Goal: Use online tool/utility: Use online tool/utility

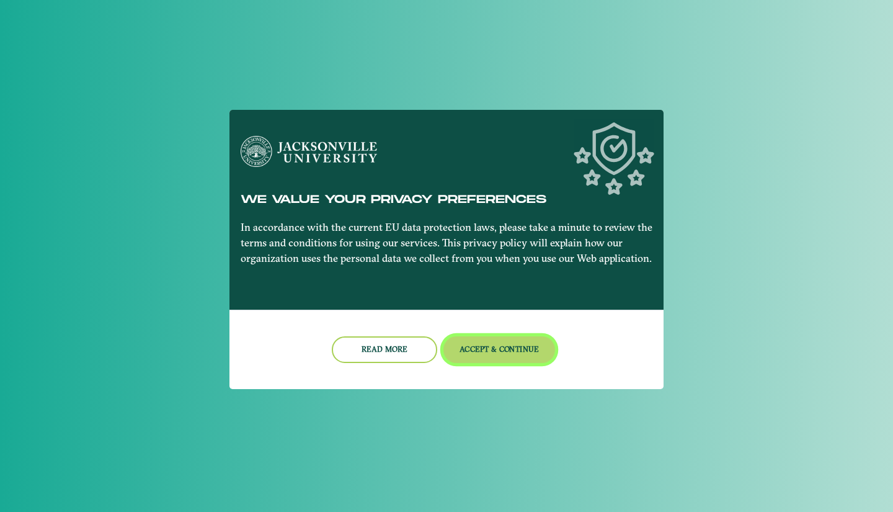
click at [485, 345] on button "Accept & Continue" at bounding box center [499, 349] width 112 height 27
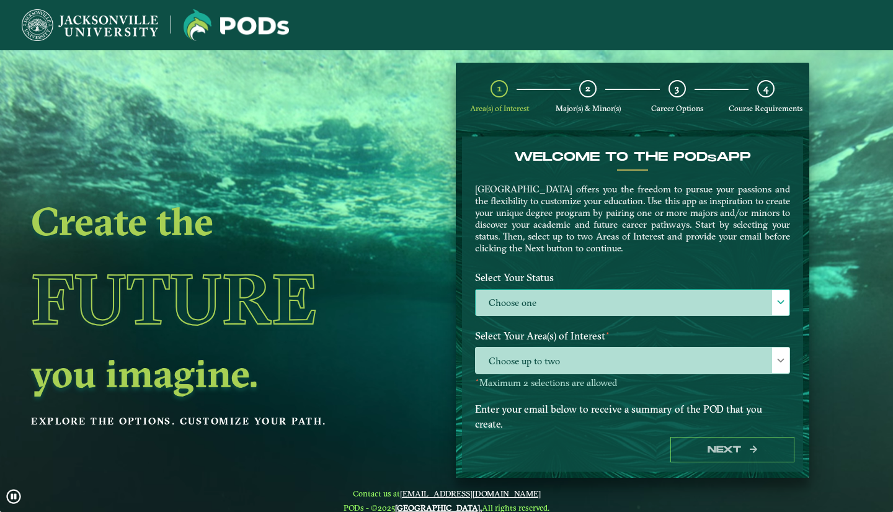
click at [776, 301] on span at bounding box center [780, 302] width 9 height 9
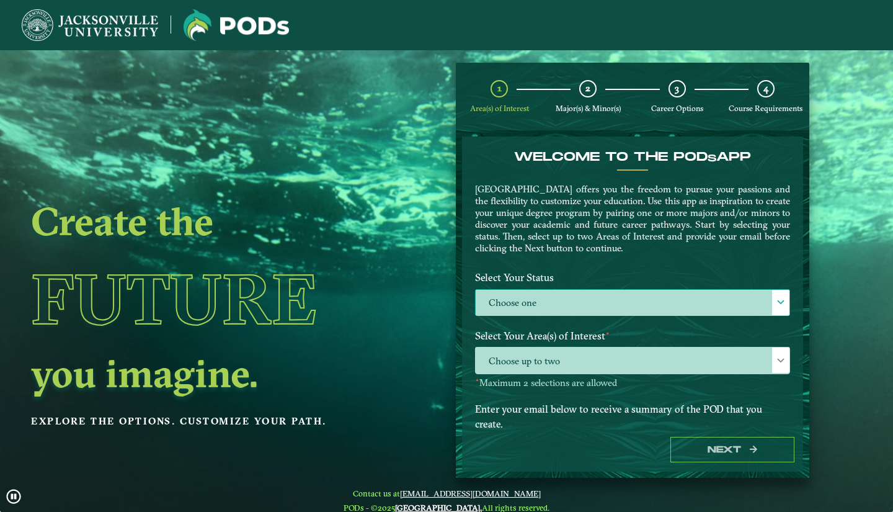
scroll to position [7, 54]
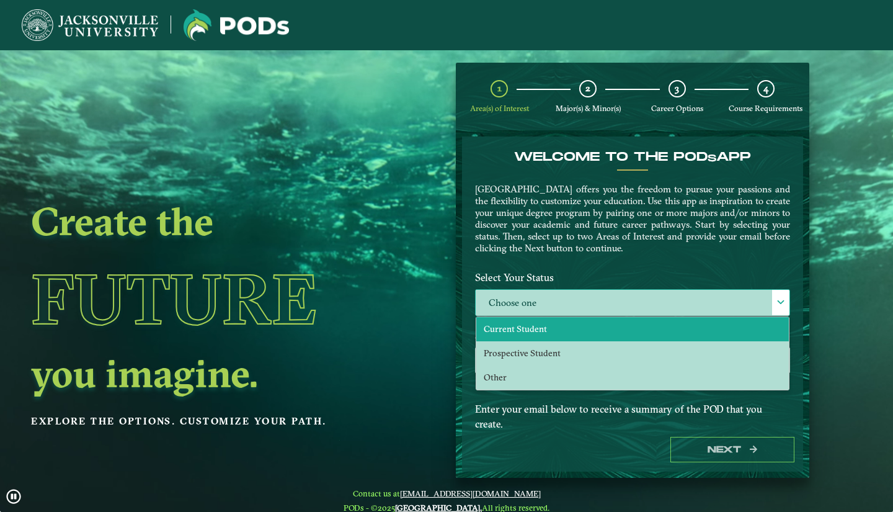
click at [569, 330] on li "Current Student" at bounding box center [632, 329] width 313 height 24
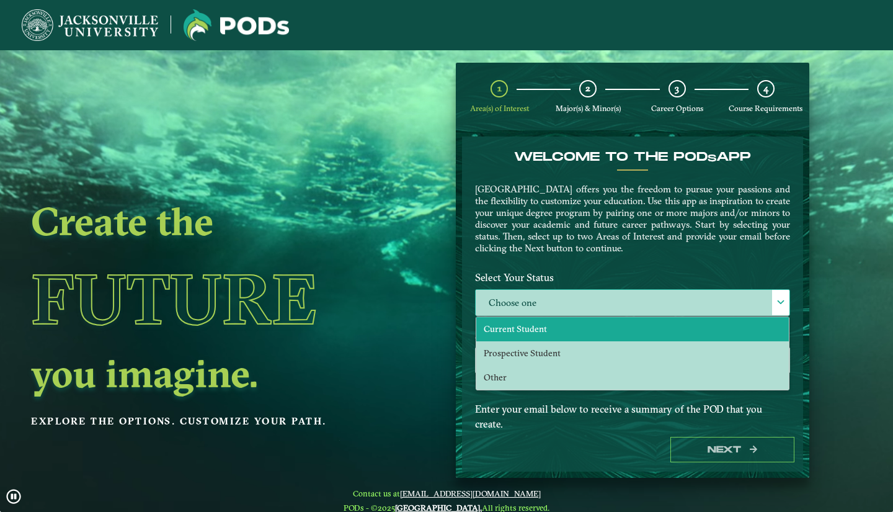
select select "[object Object]"
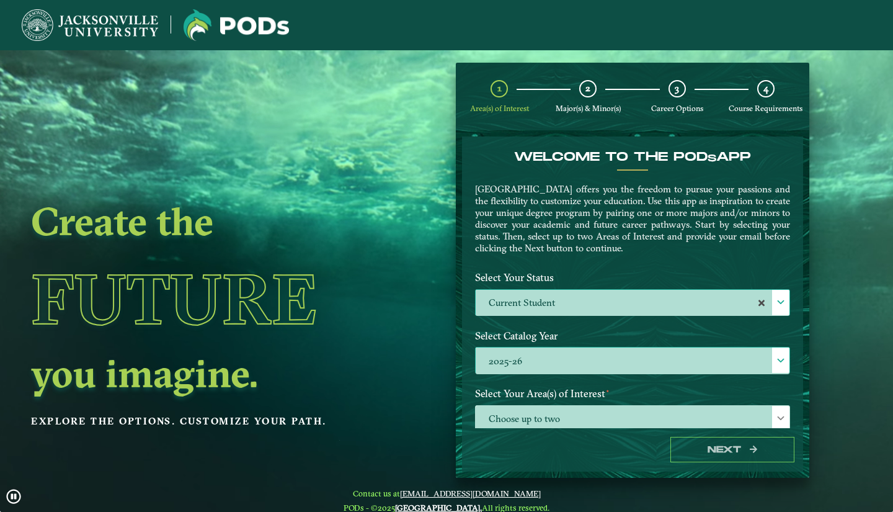
click at [574, 367] on label "2025-26" at bounding box center [633, 360] width 314 height 27
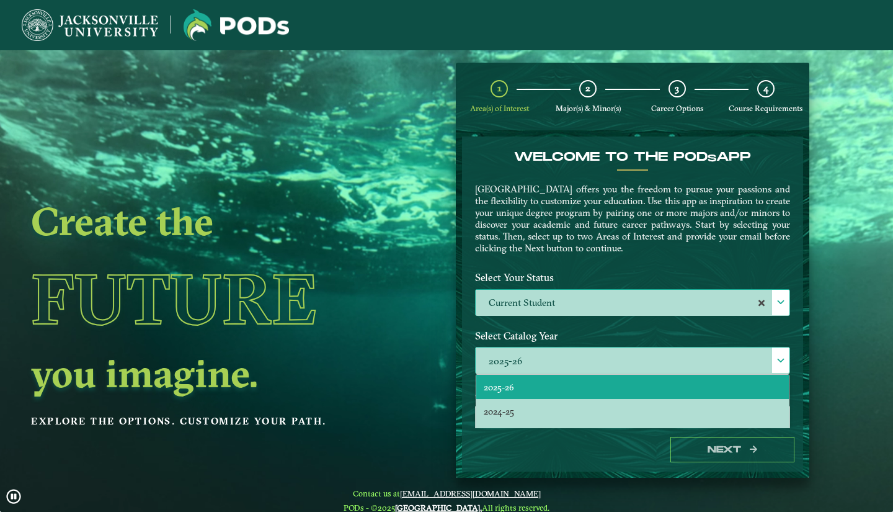
click at [574, 367] on label "2025-26" at bounding box center [633, 360] width 314 height 27
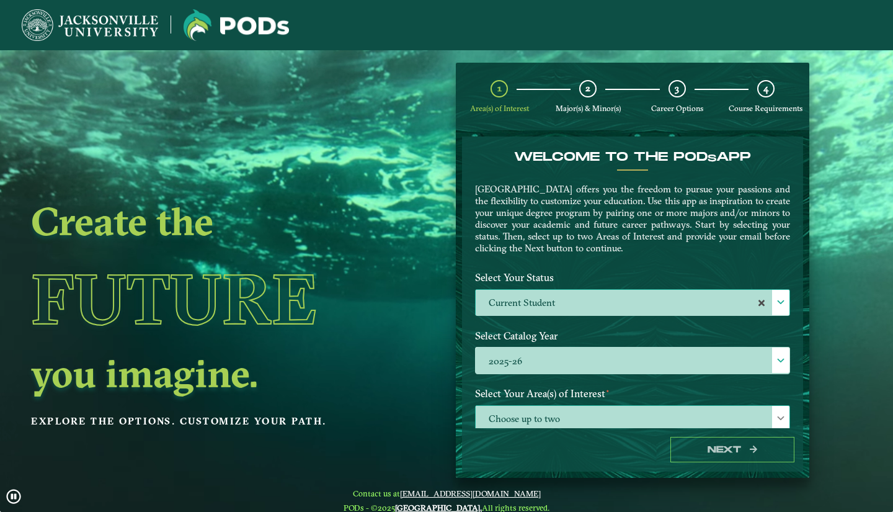
click at [578, 418] on span "Choose up to two" at bounding box center [633, 419] width 314 height 27
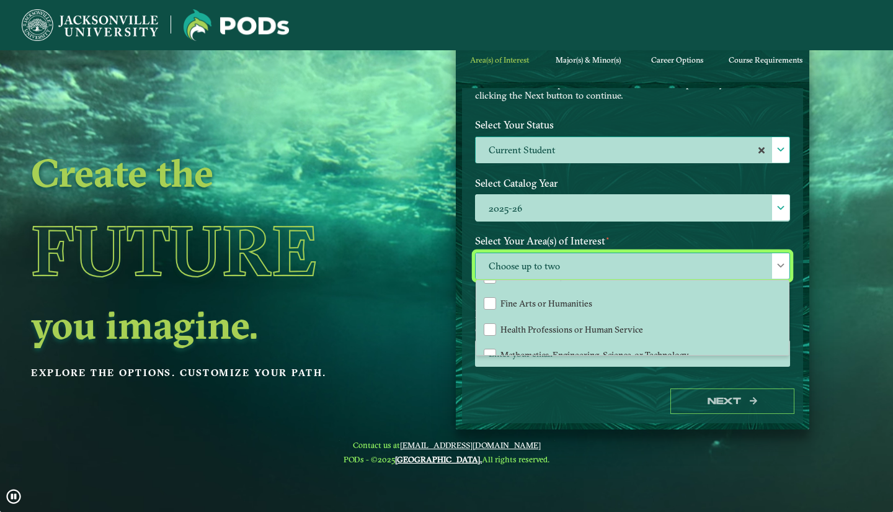
scroll to position [82, 0]
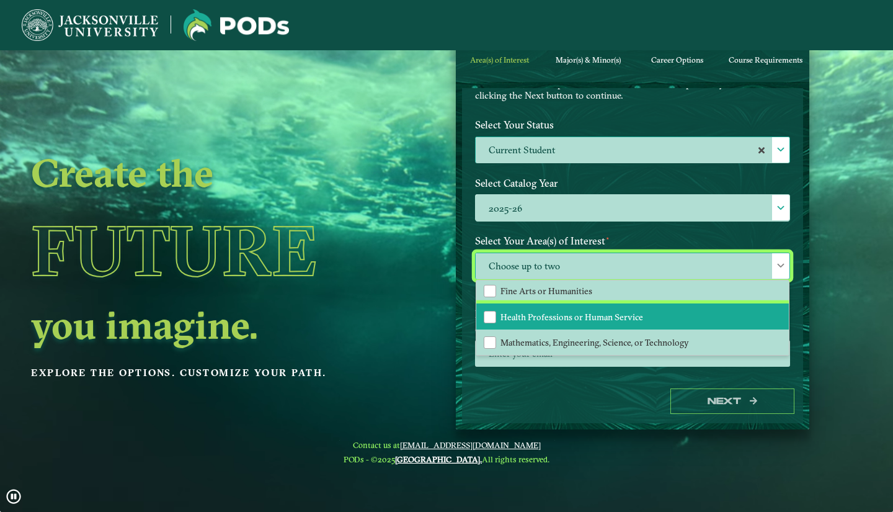
click at [626, 313] on span "Health Professions or Human Service" at bounding box center [571, 316] width 143 height 11
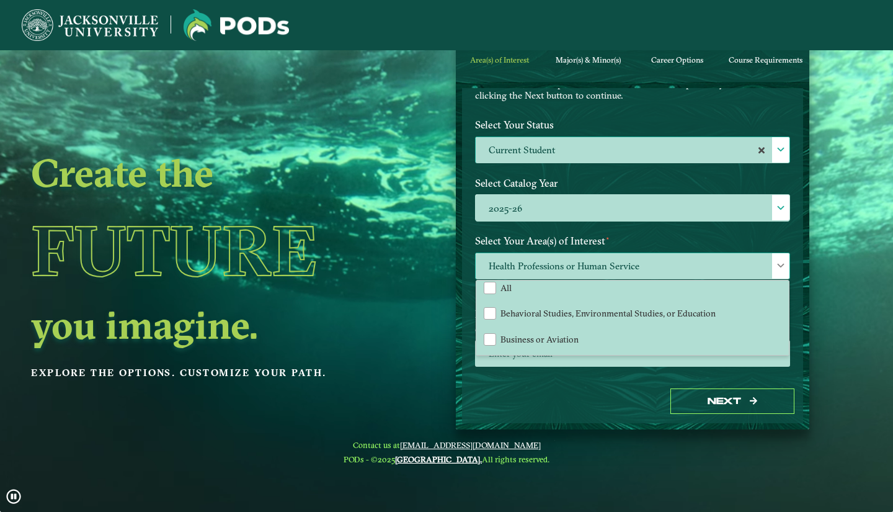
scroll to position [0, 0]
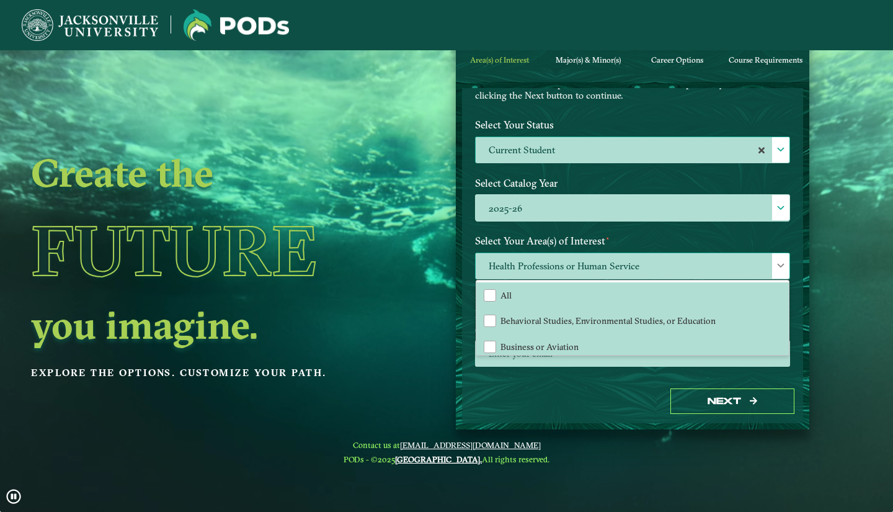
click at [778, 262] on span at bounding box center [780, 265] width 9 height 9
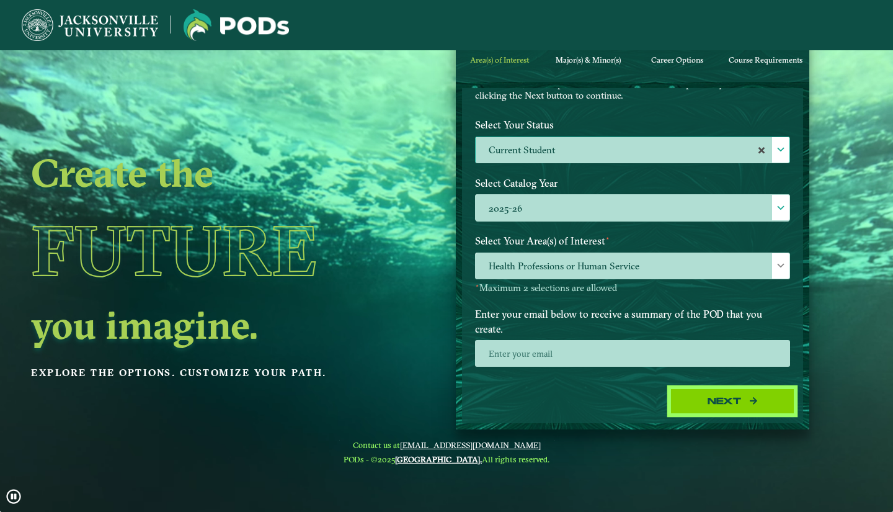
click at [709, 393] on button "Next" at bounding box center [732, 400] width 124 height 25
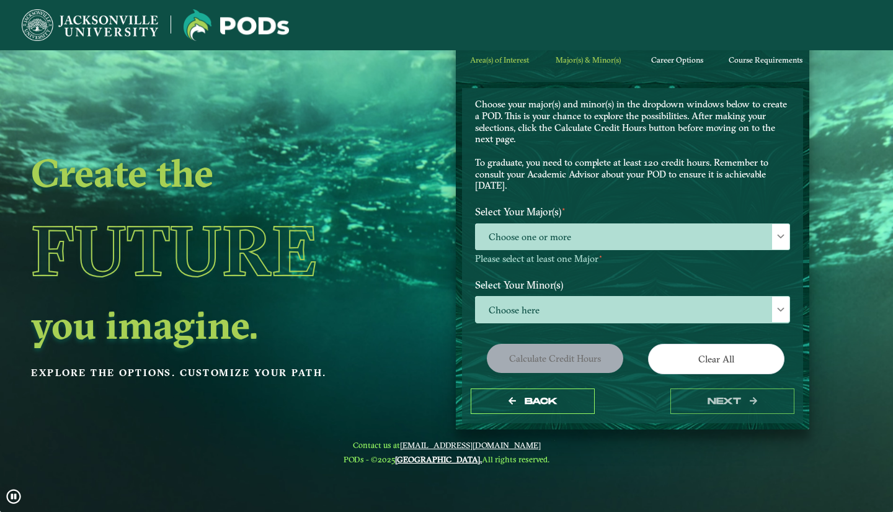
scroll to position [33, 0]
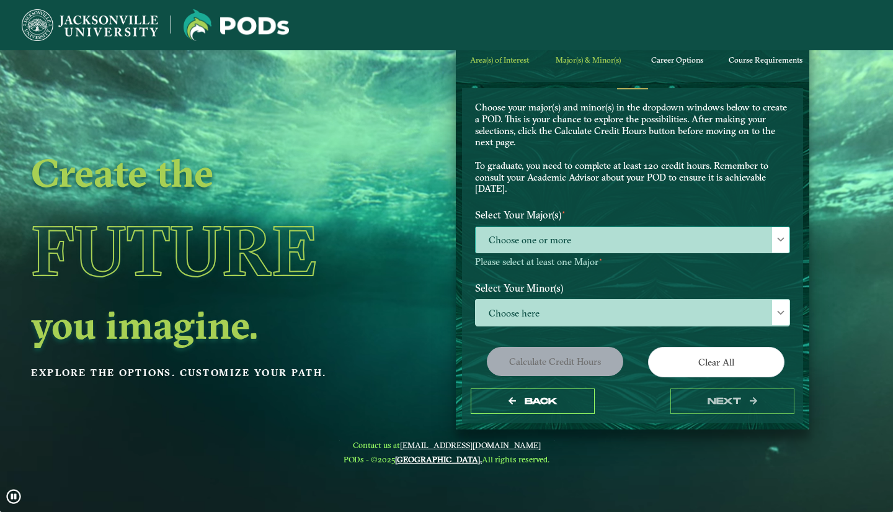
click at [776, 239] on span at bounding box center [780, 239] width 9 height 9
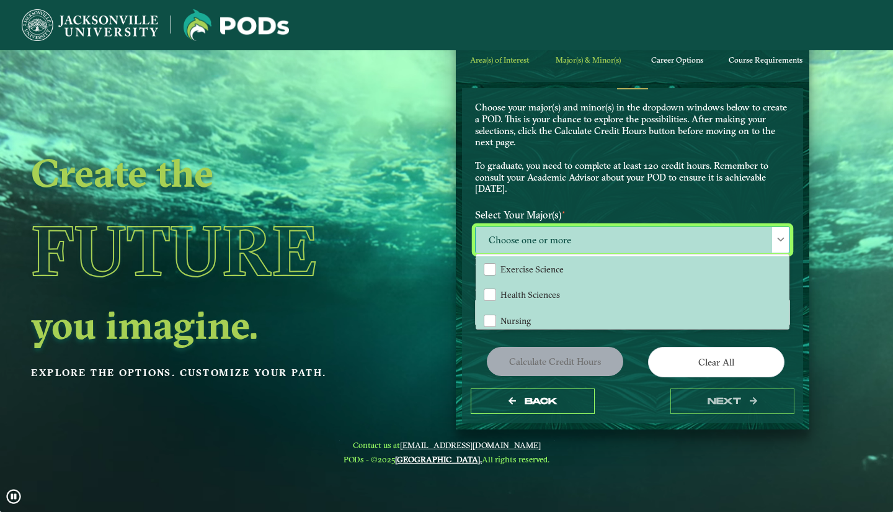
scroll to position [7, 54]
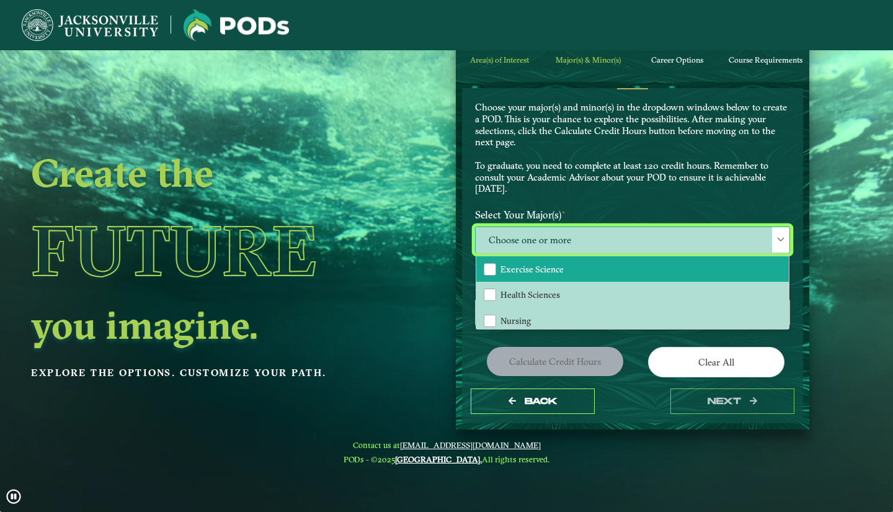
click at [680, 270] on li "Exercise Science" at bounding box center [632, 269] width 313 height 26
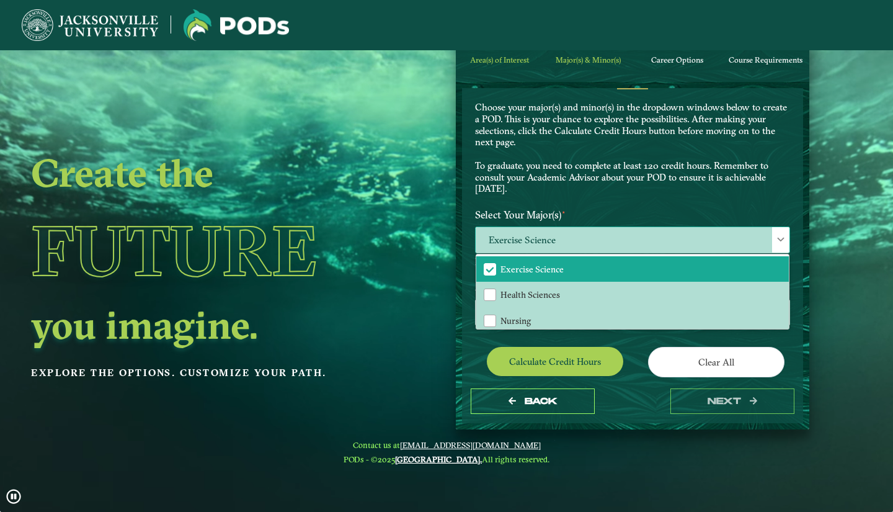
click at [765, 239] on span "Exercise Science" at bounding box center [633, 240] width 314 height 27
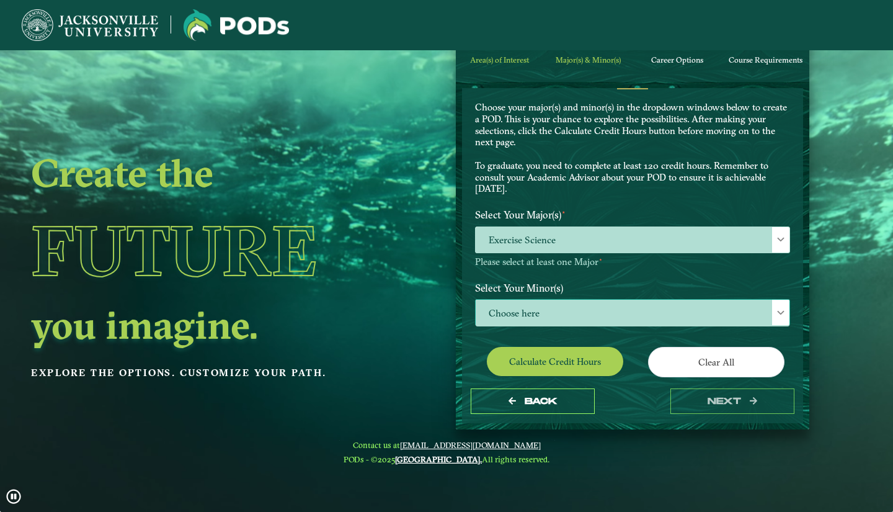
click at [721, 314] on span "Choose here" at bounding box center [633, 313] width 314 height 27
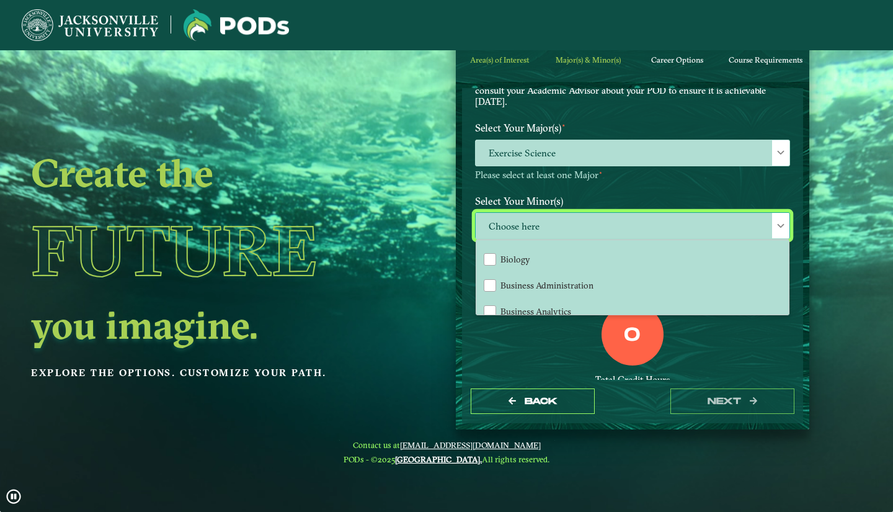
scroll to position [177, 0]
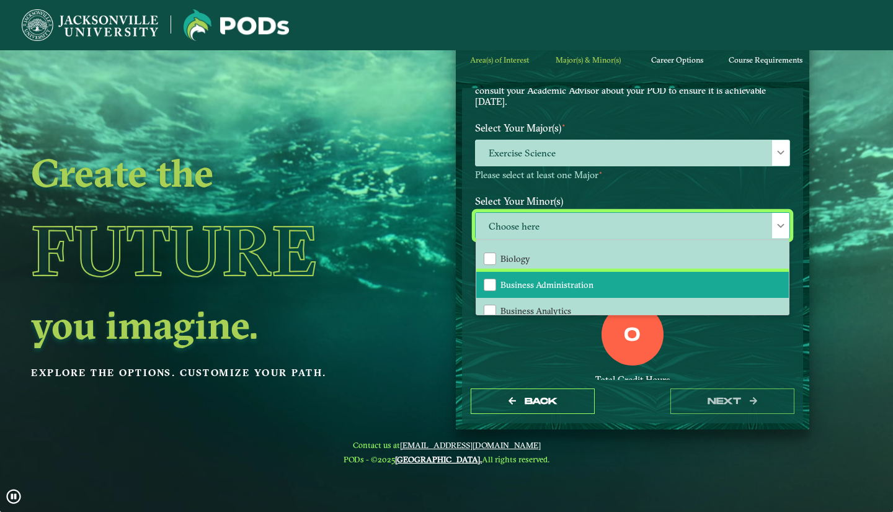
click at [701, 278] on li "Business Administration" at bounding box center [632, 285] width 313 height 26
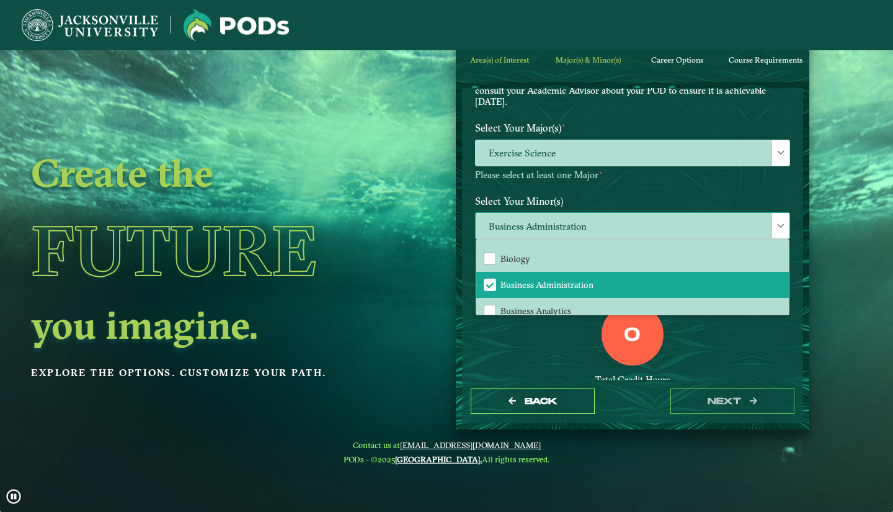
click at [778, 223] on span at bounding box center [780, 225] width 9 height 9
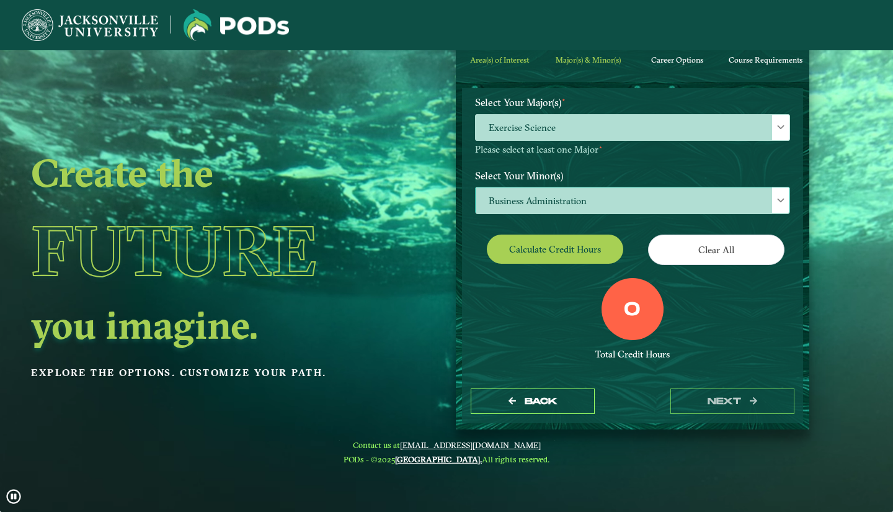
scroll to position [123, 0]
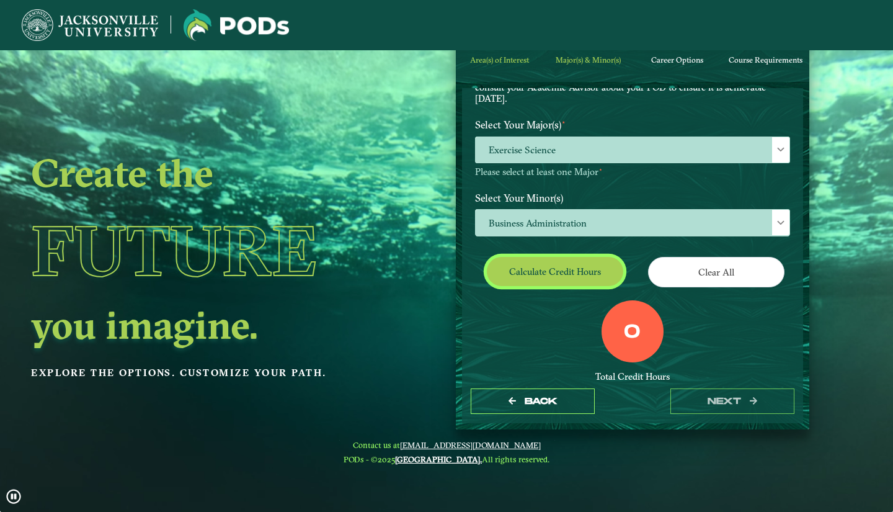
click at [584, 280] on button "Calculate credit hours" at bounding box center [555, 271] width 136 height 29
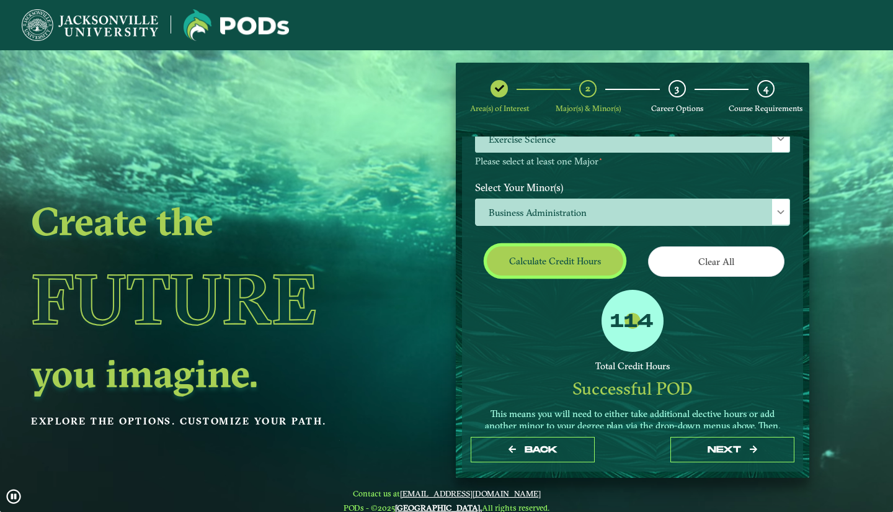
scroll to position [171, 0]
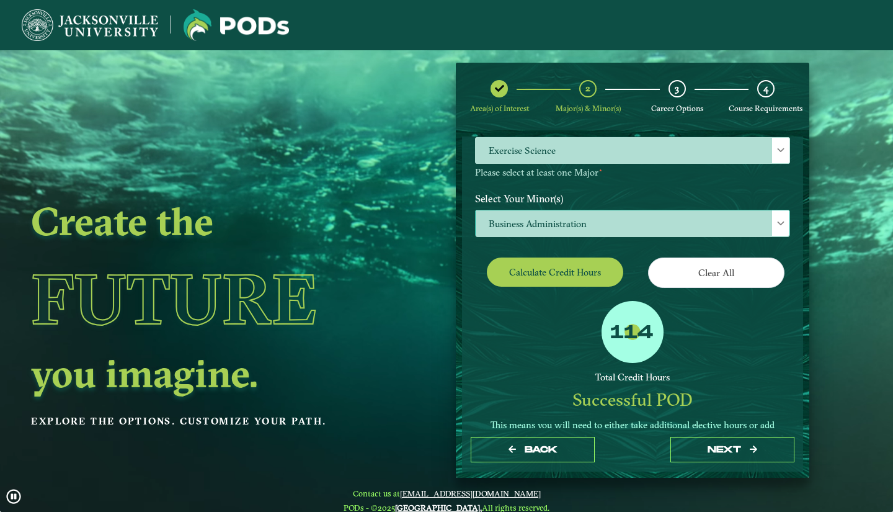
click at [765, 217] on span "Business Administration" at bounding box center [633, 223] width 314 height 27
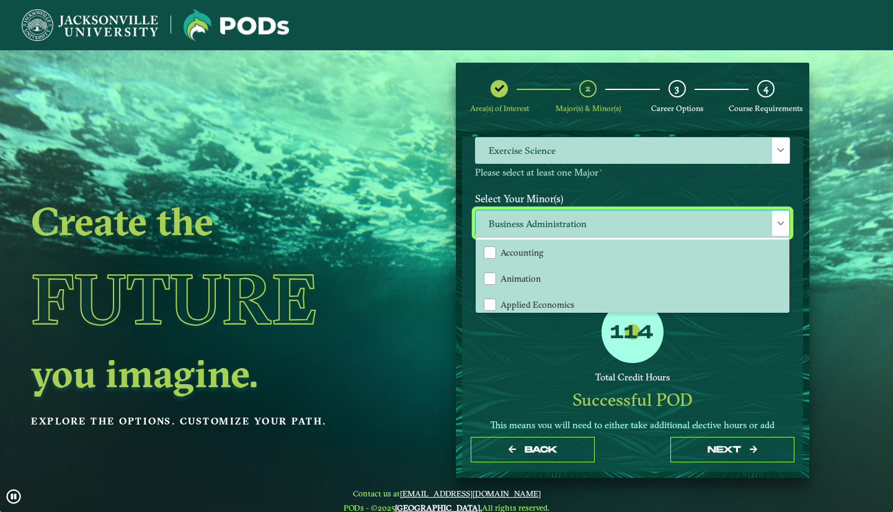
click at [763, 218] on span "Business Administration" at bounding box center [633, 223] width 314 height 27
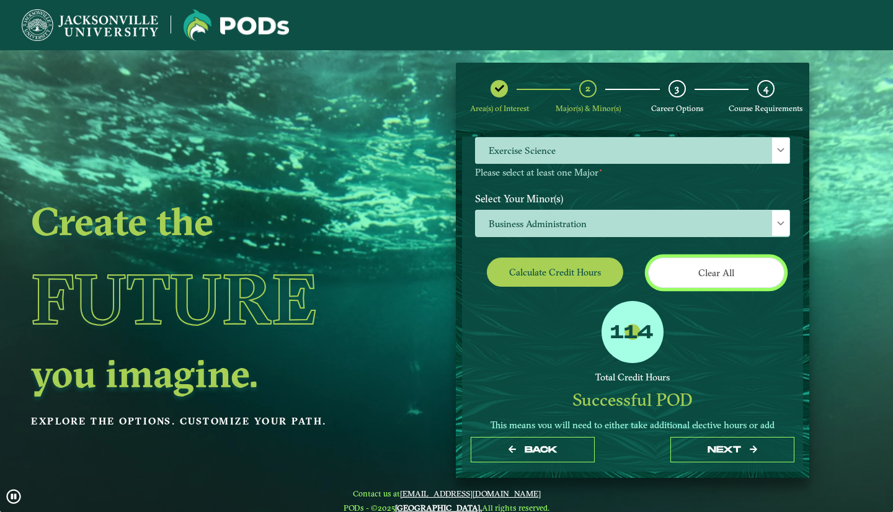
click at [718, 269] on button "Clear All" at bounding box center [716, 272] width 136 height 30
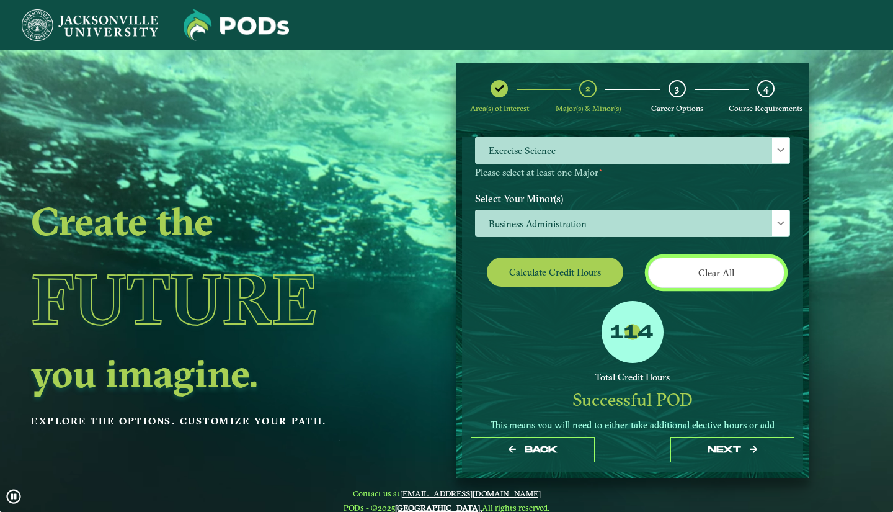
scroll to position [161, 0]
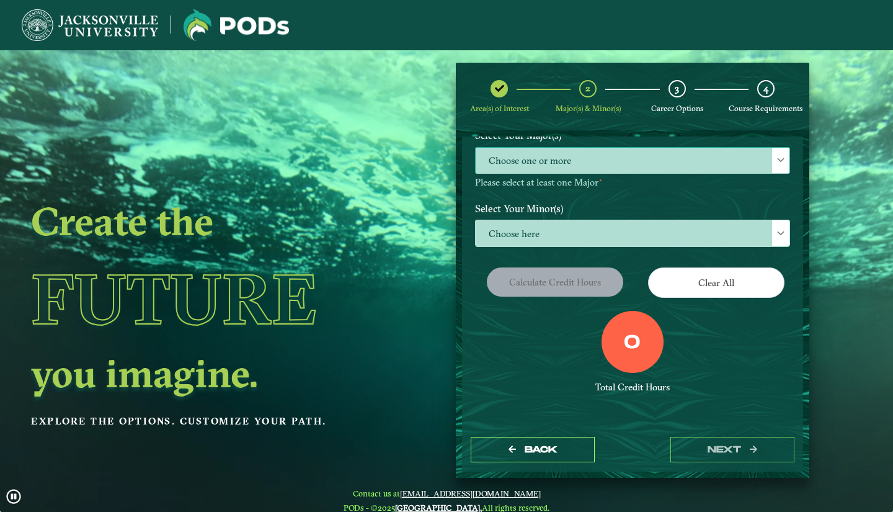
click at [751, 151] on span "Choose one or more" at bounding box center [633, 161] width 314 height 27
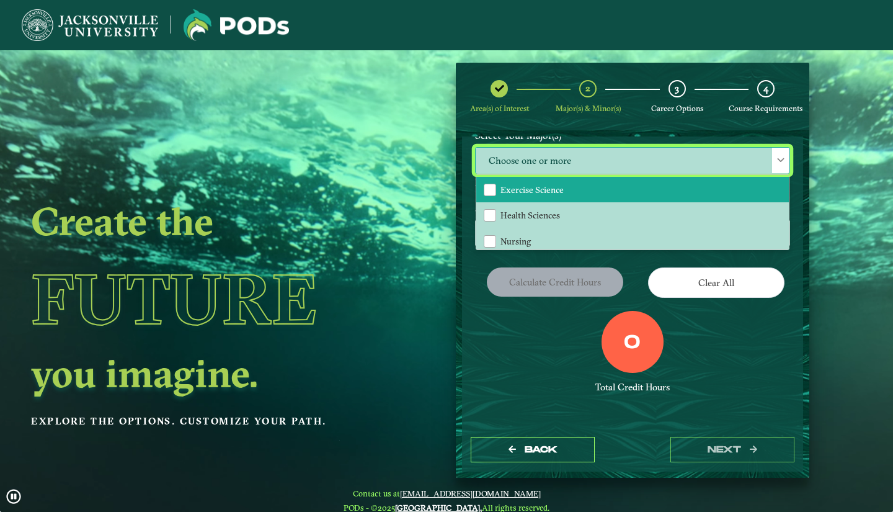
click at [703, 189] on li "Exercise Science" at bounding box center [632, 190] width 313 height 26
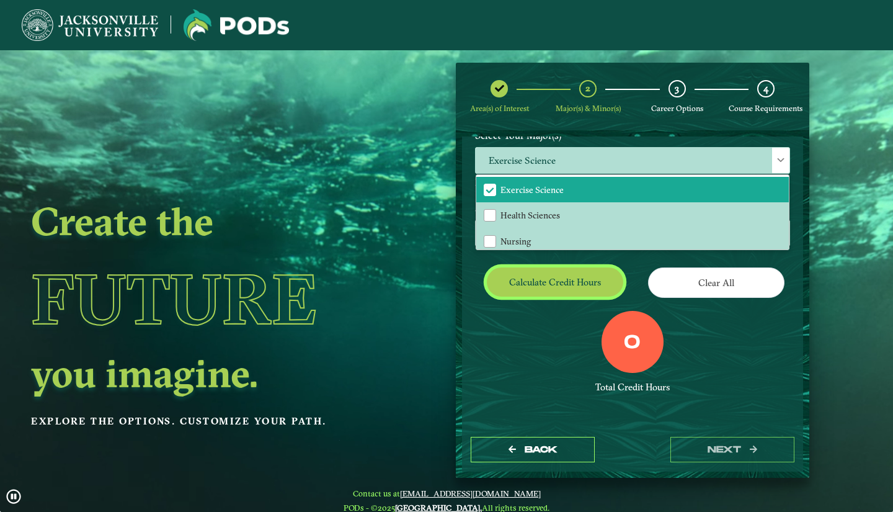
click at [569, 282] on button "Calculate credit hours" at bounding box center [555, 281] width 136 height 29
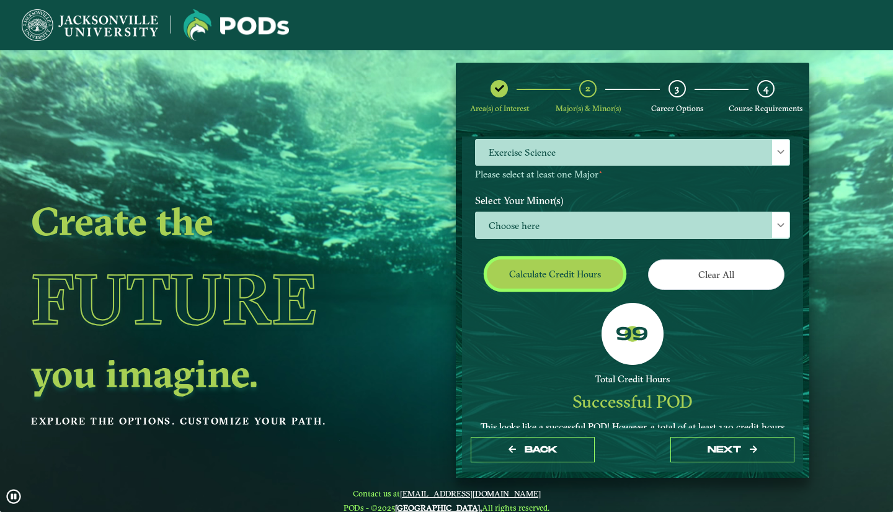
scroll to position [170, 0]
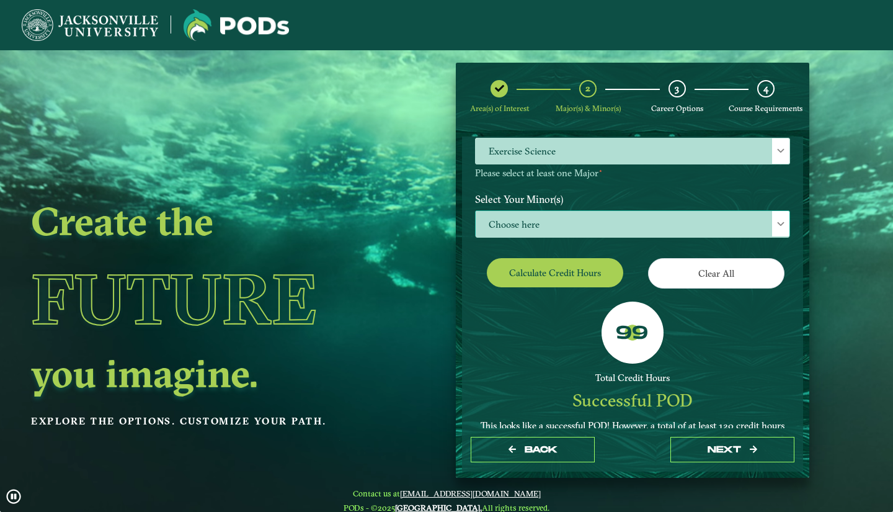
click at [765, 217] on span "Choose here" at bounding box center [633, 224] width 314 height 27
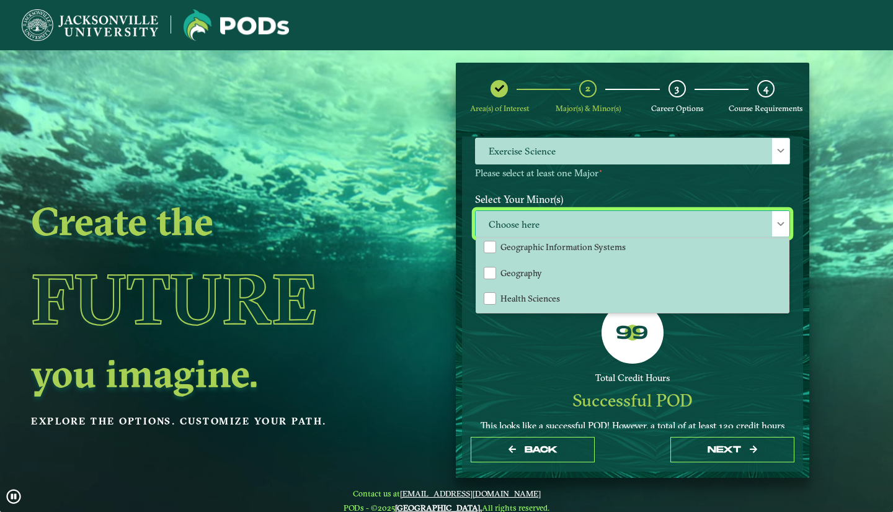
scroll to position [654, 0]
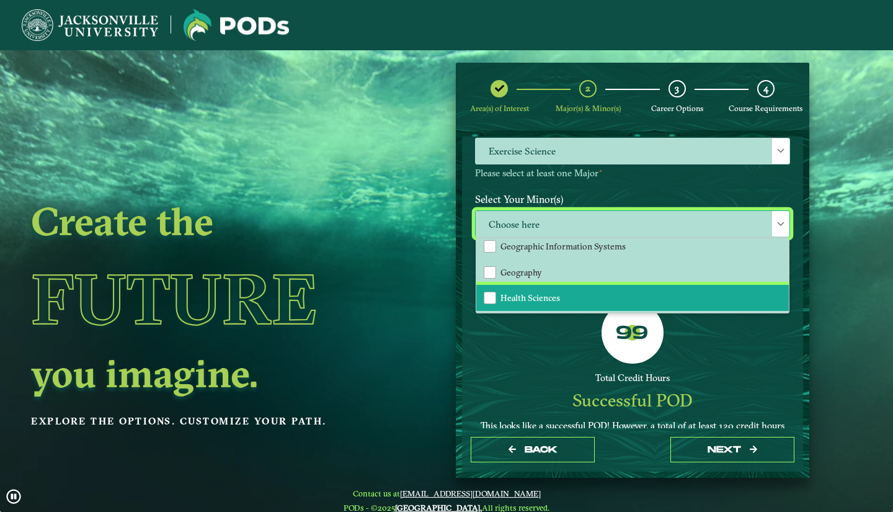
click at [618, 287] on li "Health Sciences" at bounding box center [632, 298] width 313 height 26
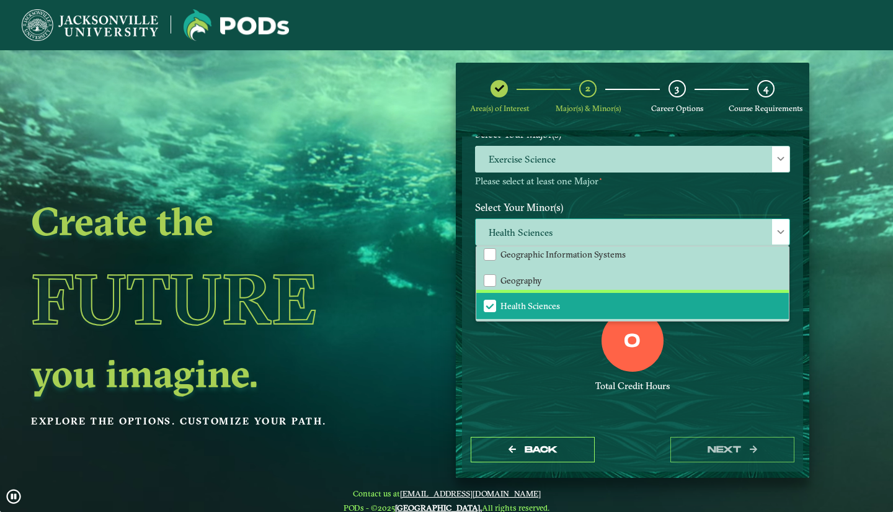
scroll to position [161, 0]
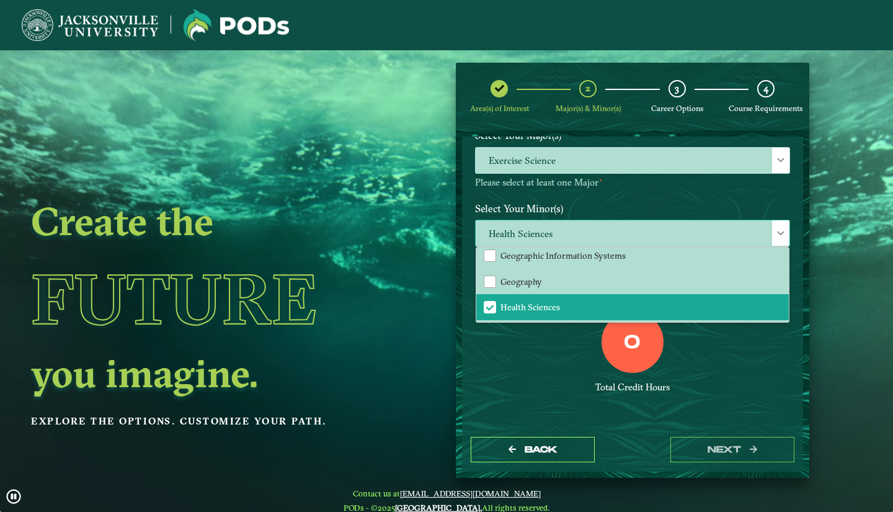
click at [772, 227] on div at bounding box center [780, 232] width 17 height 25
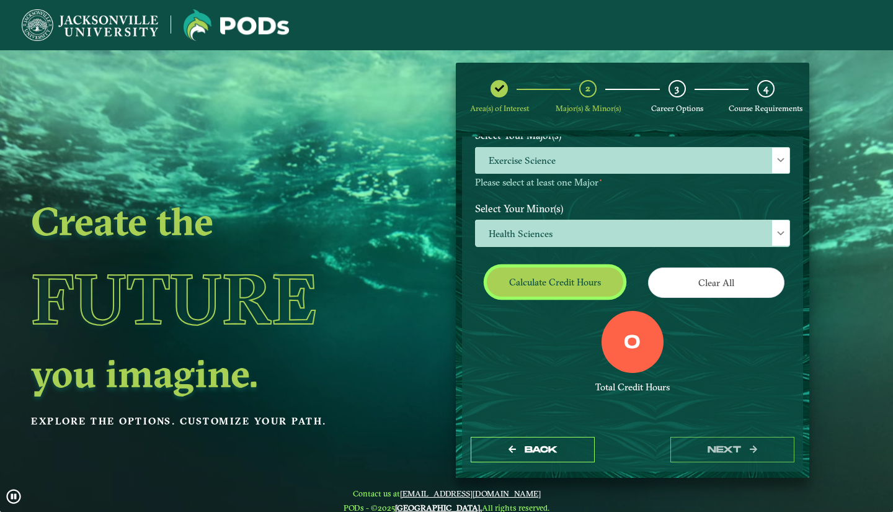
click at [573, 281] on button "Calculate credit hours" at bounding box center [555, 281] width 136 height 29
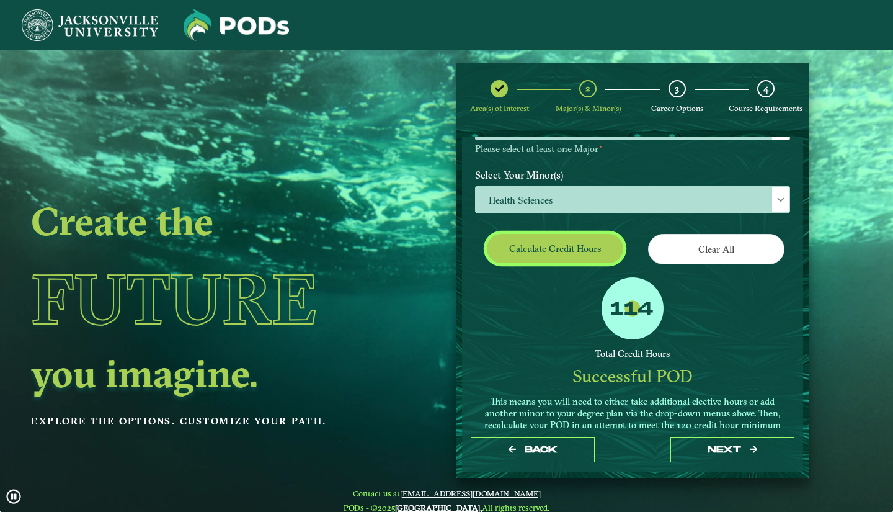
scroll to position [192, 0]
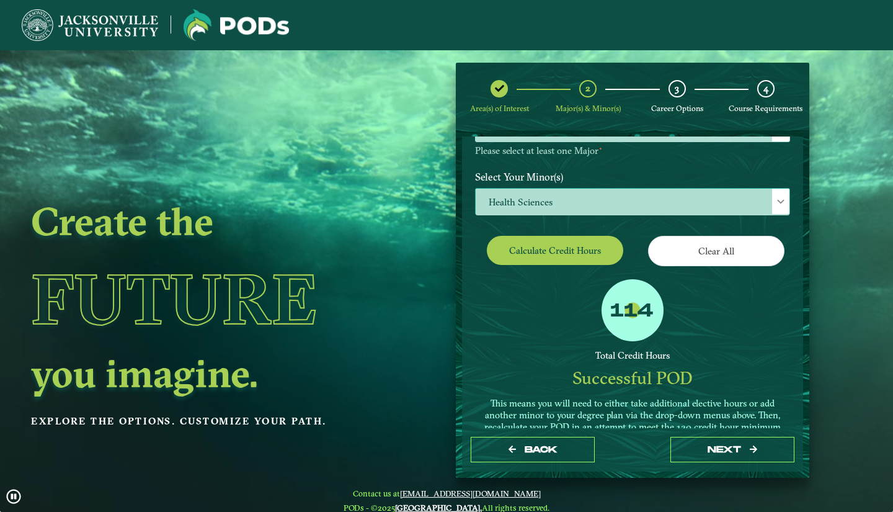
click at [772, 198] on div at bounding box center [780, 201] width 17 height 25
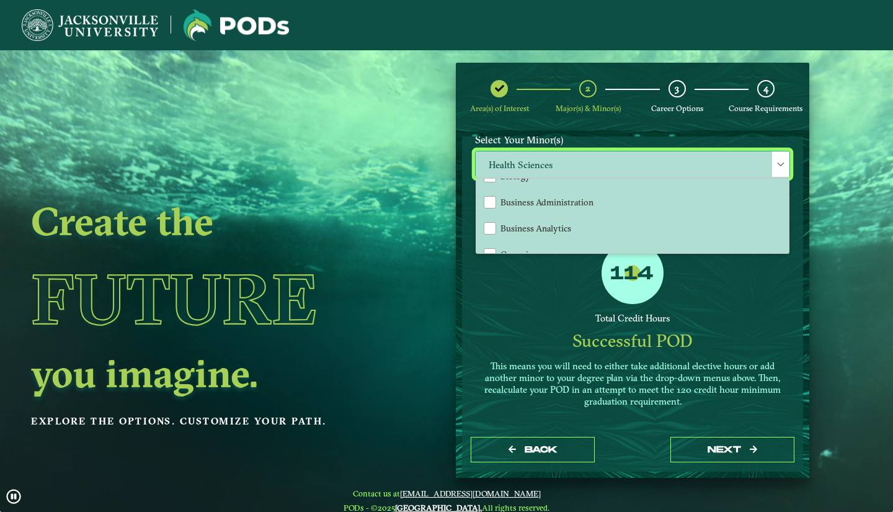
scroll to position [199, 0]
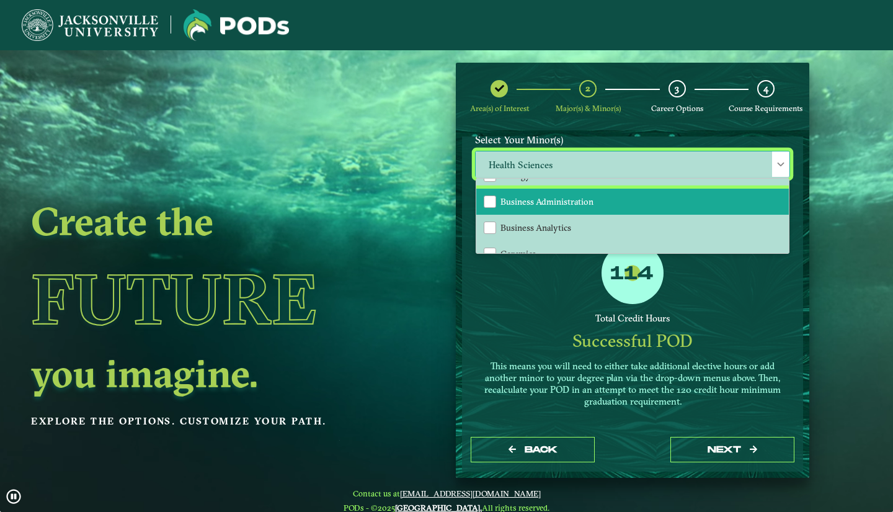
click at [646, 199] on li "Business Administration" at bounding box center [632, 202] width 313 height 26
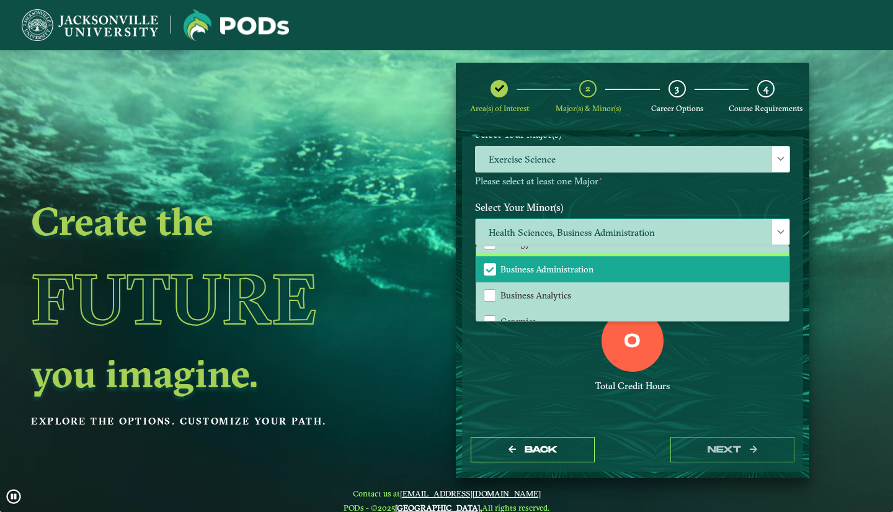
scroll to position [161, 0]
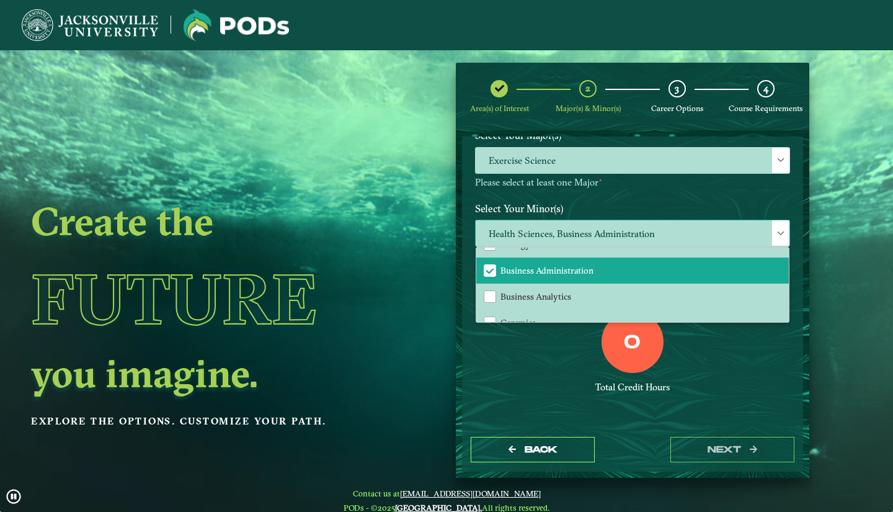
click at [776, 227] on div at bounding box center [780, 232] width 17 height 25
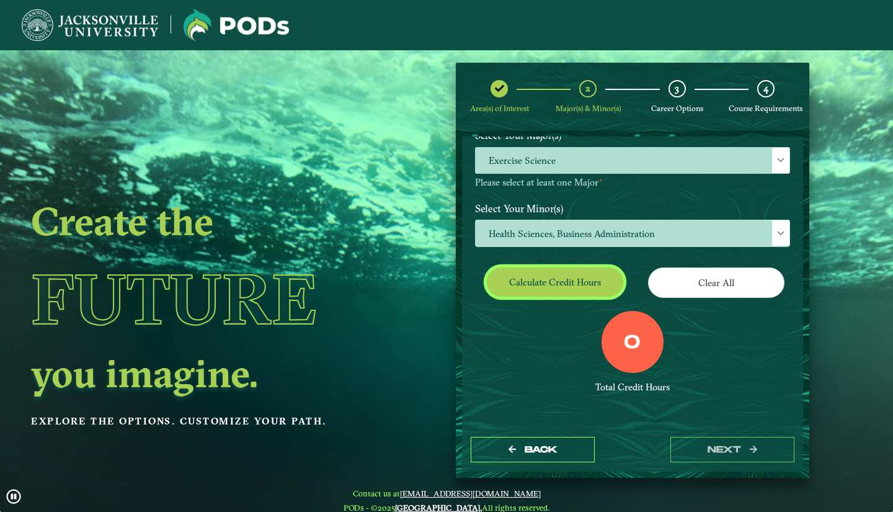
click at [559, 287] on button "Calculate credit hours" at bounding box center [555, 281] width 136 height 29
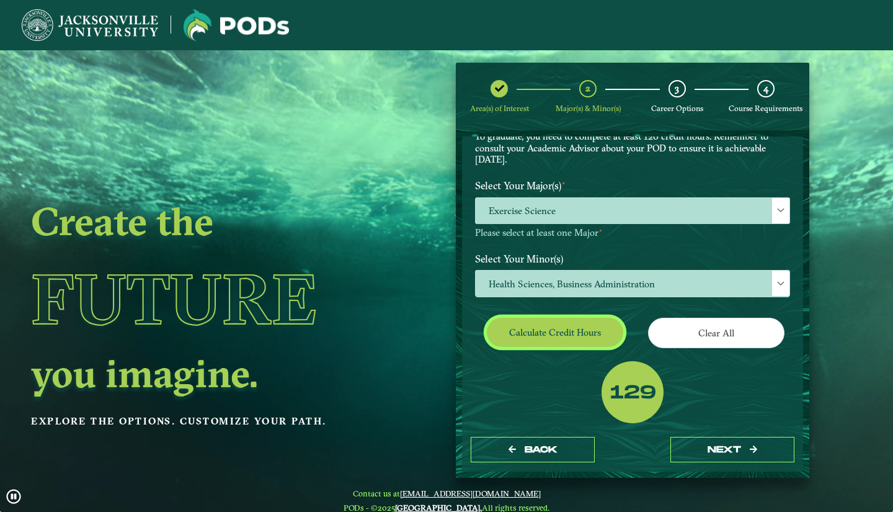
scroll to position [110, 0]
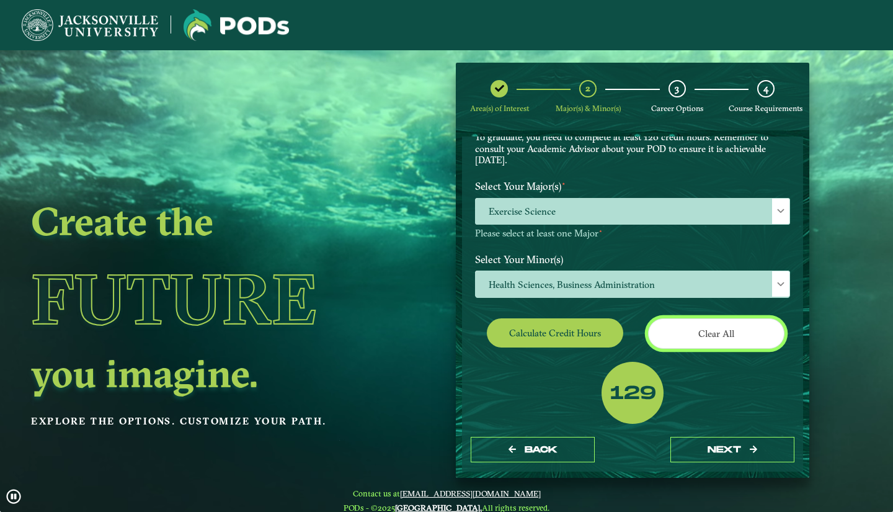
click at [683, 329] on button "Clear All" at bounding box center [716, 333] width 136 height 30
